Goal: Navigation & Orientation: Find specific page/section

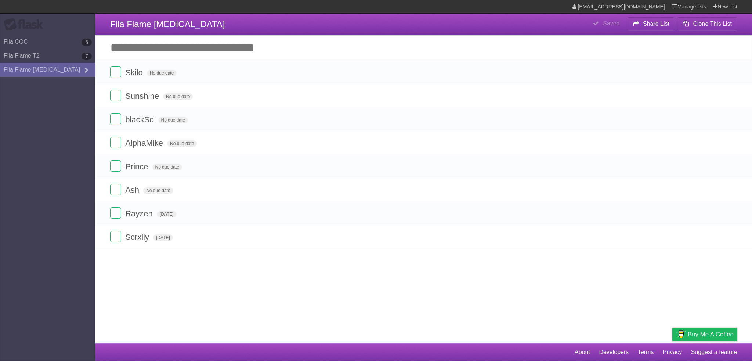
click at [172, 271] on article "**********" at bounding box center [376, 171] width 752 height 343
click at [111, 97] on label at bounding box center [115, 95] width 11 height 11
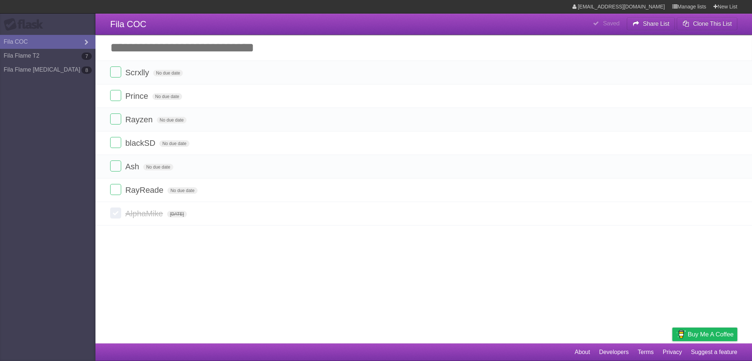
click at [200, 289] on article "**********" at bounding box center [376, 171] width 752 height 343
